Goal: Information Seeking & Learning: Learn about a topic

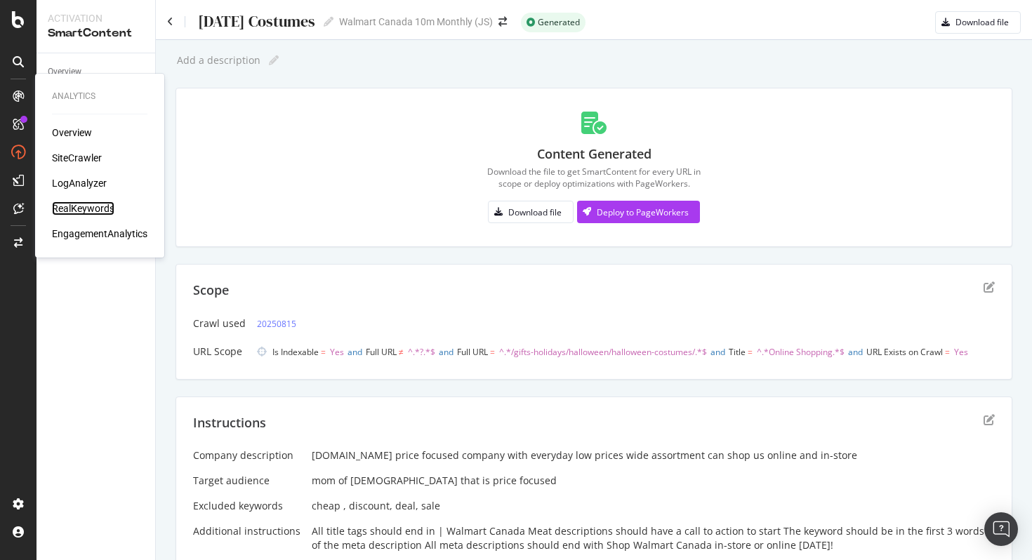
click at [88, 209] on div "RealKeywords" at bounding box center [83, 209] width 62 height 14
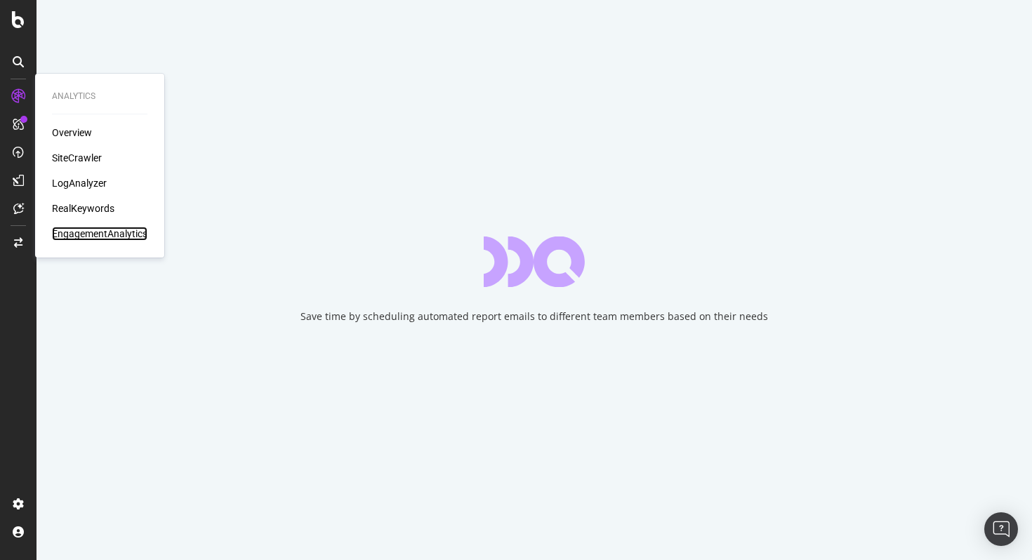
click at [88, 235] on div "EngagementAnalytics" at bounding box center [99, 234] width 95 height 14
click at [78, 235] on div "EngagementAnalytics" at bounding box center [99, 234] width 95 height 14
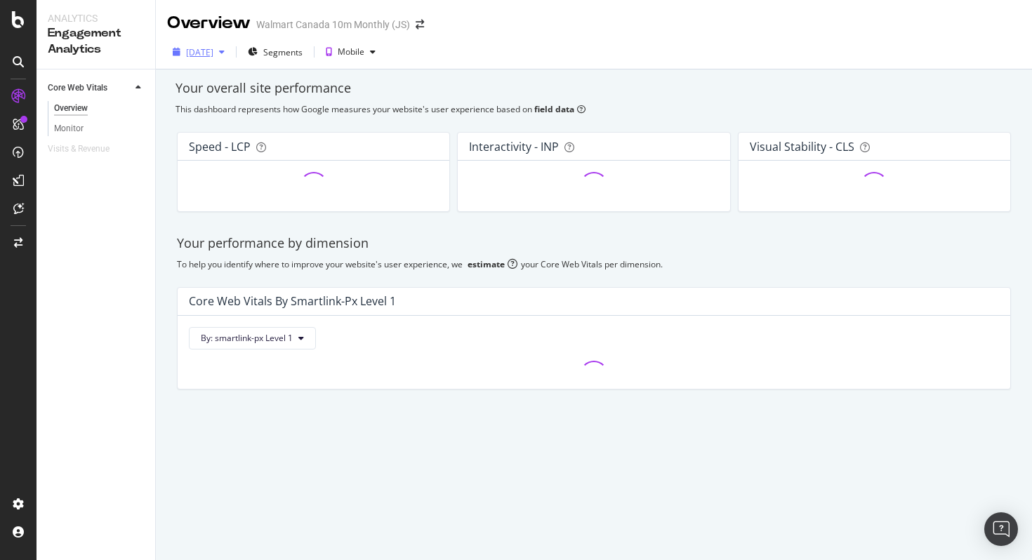
click at [230, 48] on div "button" at bounding box center [221, 52] width 17 height 8
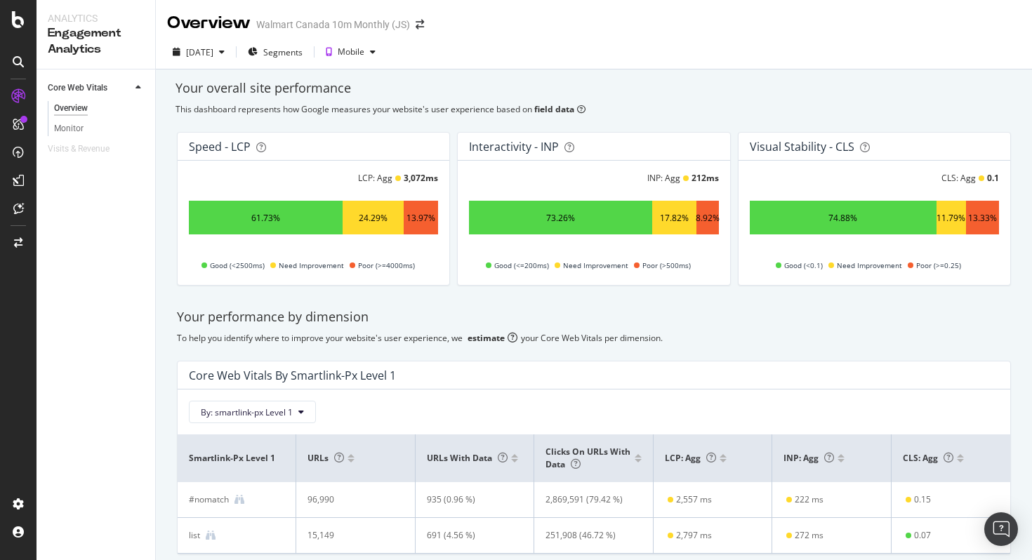
click at [676, 344] on div "Your performance by dimension To help you identify where to improve your websit…" at bounding box center [594, 431] width 851 height 269
